Goal: Check status: Check status

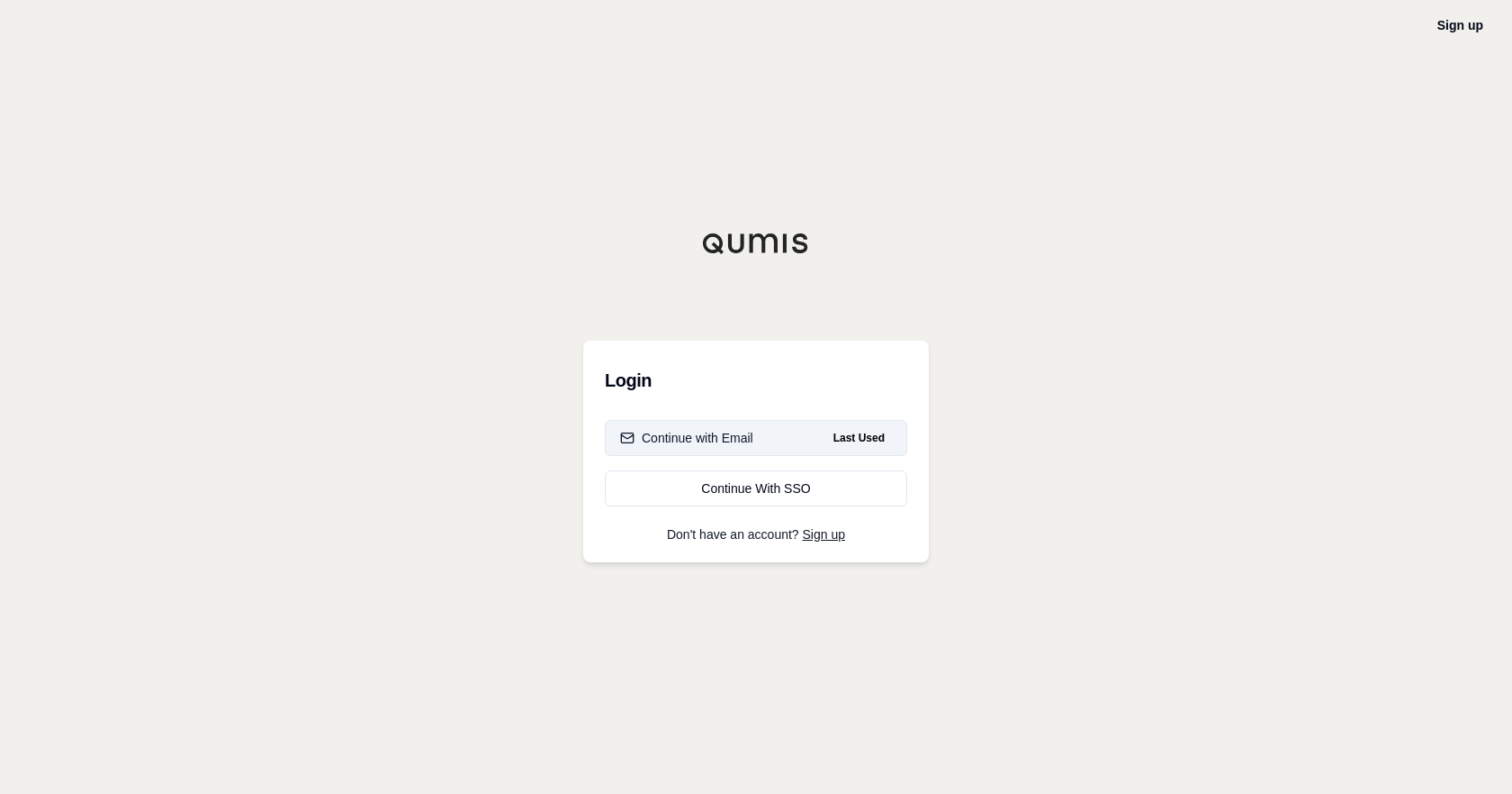
click at [753, 422] on button "Continue with Email Last Used" at bounding box center [756, 437] width 302 height 36
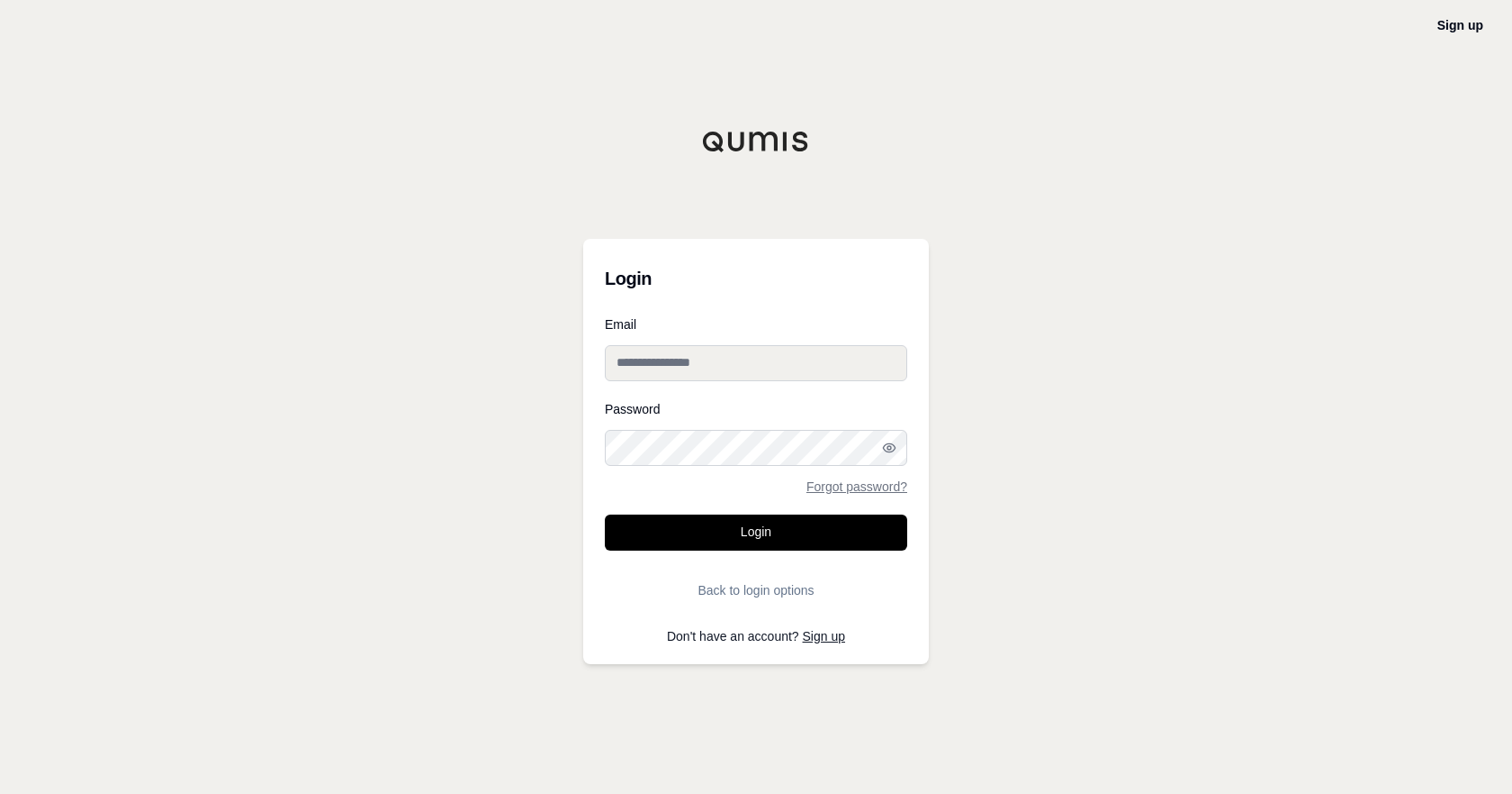
type input "**********"
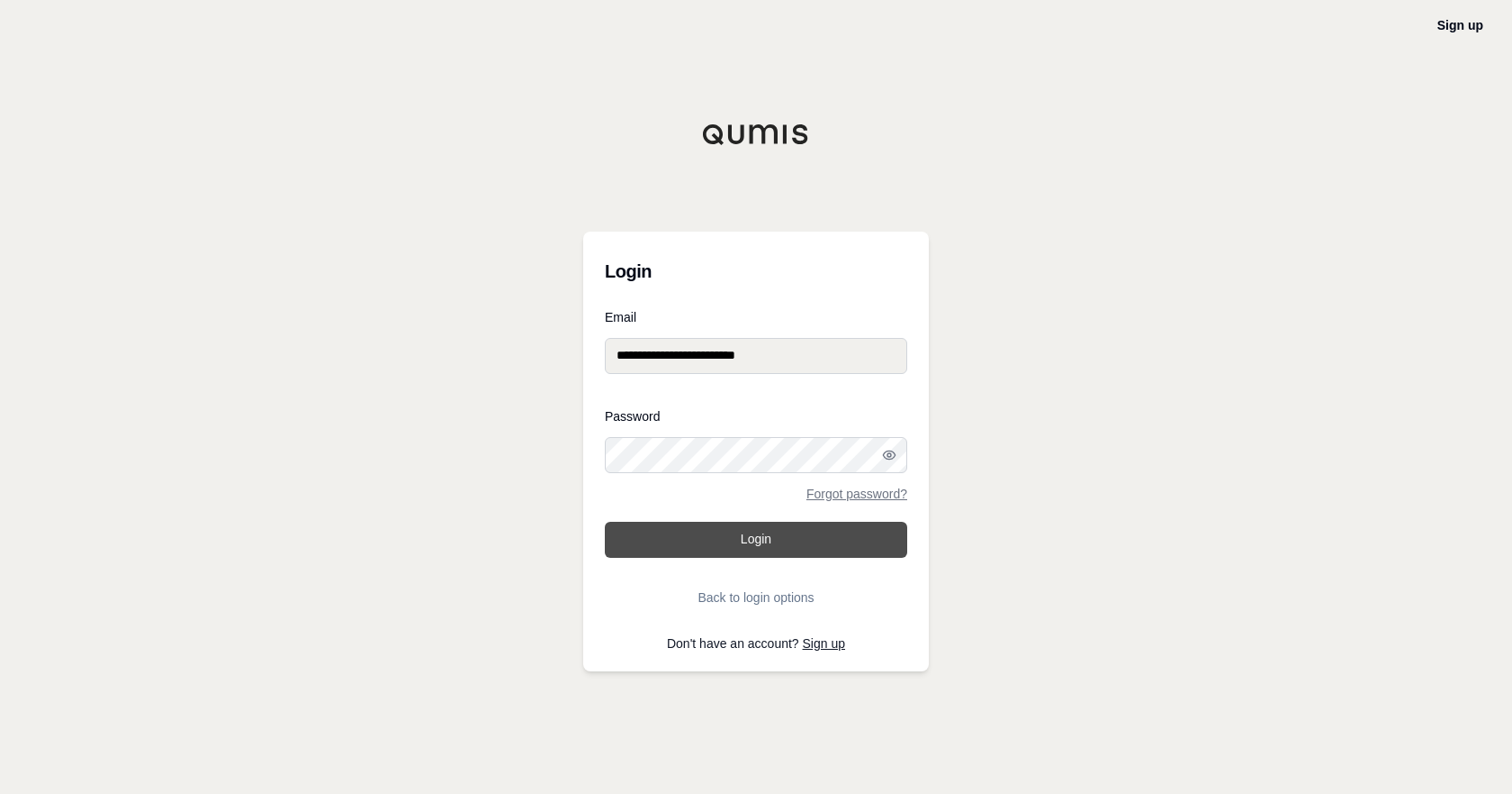
click at [748, 548] on button "Login" at bounding box center [756, 540] width 302 height 36
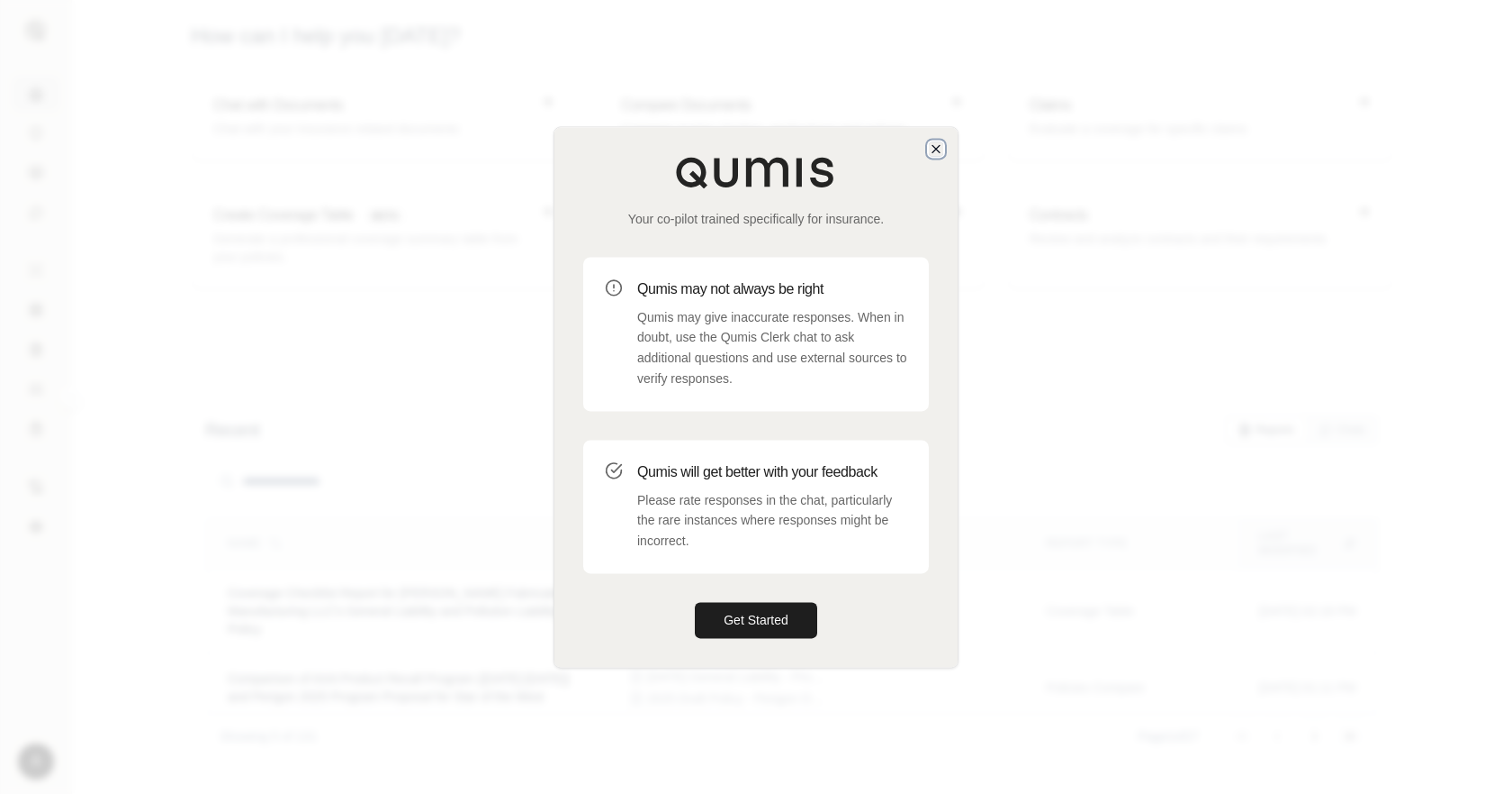
click at [942, 148] on icon "button" at bounding box center [936, 148] width 14 height 14
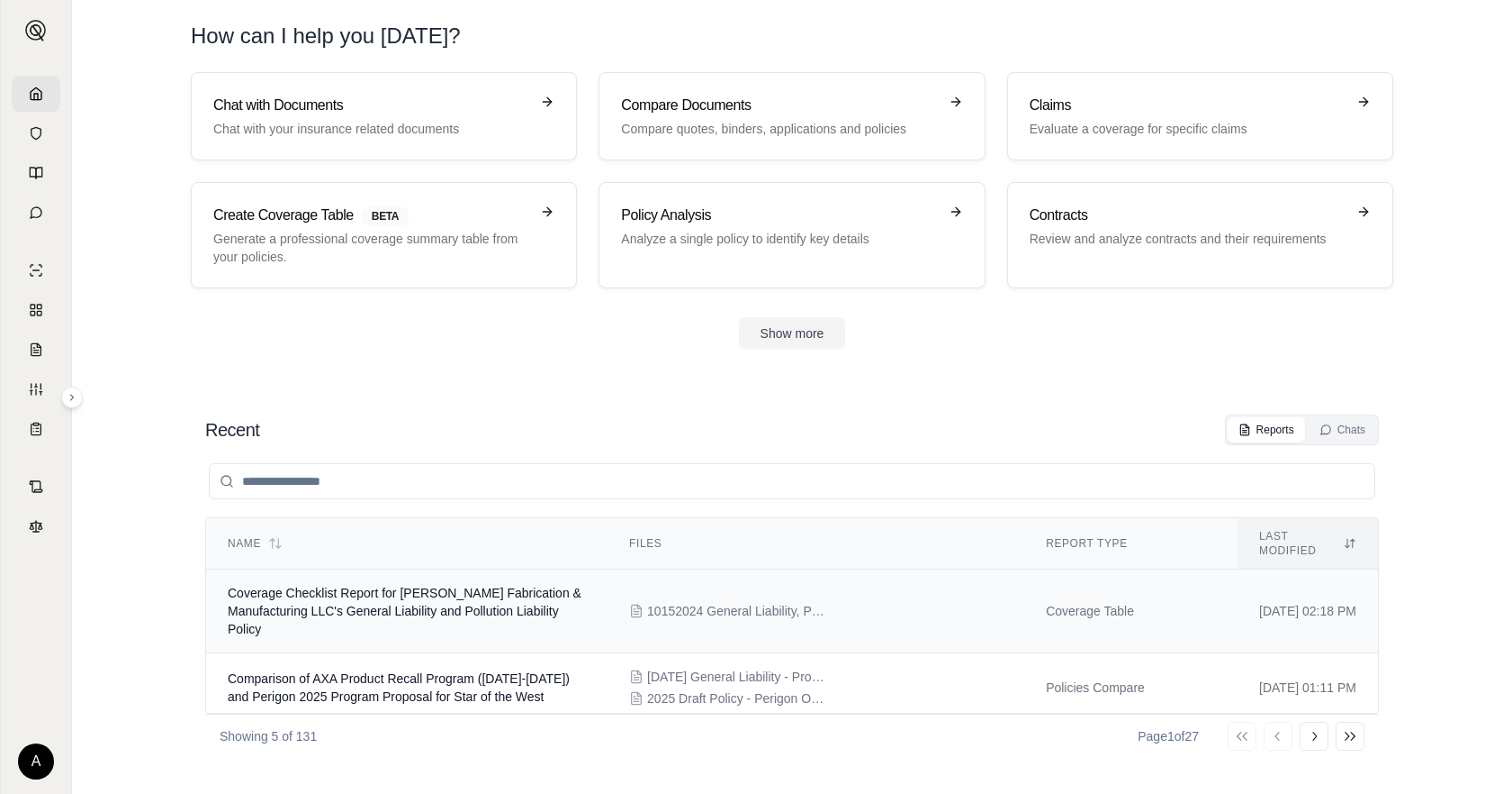
click at [369, 570] on td "Coverage Checklist Report for [PERSON_NAME] Fabrication & Manufacturing LLC's G…" at bounding box center [407, 611] width 401 height 84
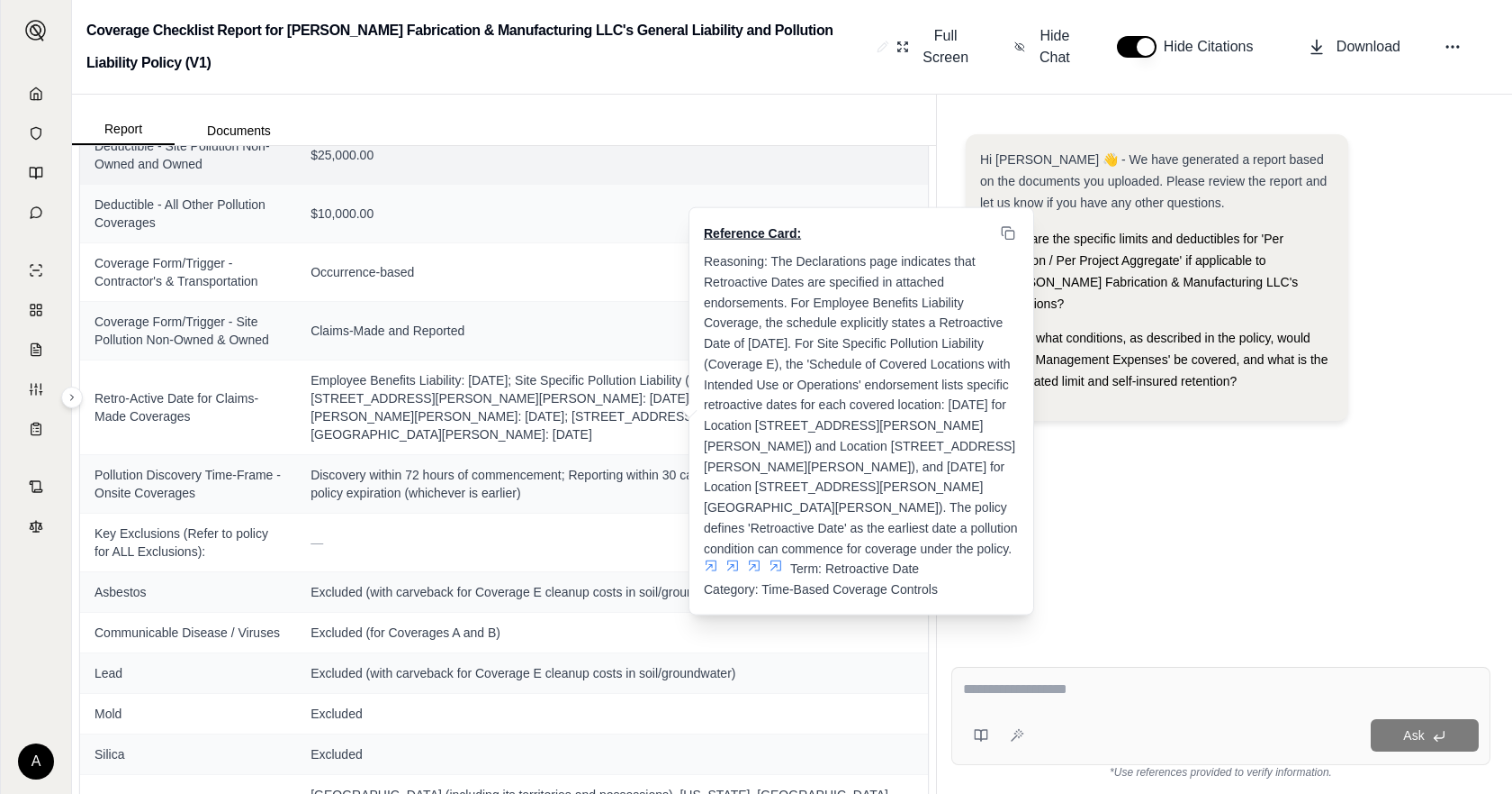
scroll to position [1669, 0]
